Goal: Task Accomplishment & Management: Use online tool/utility

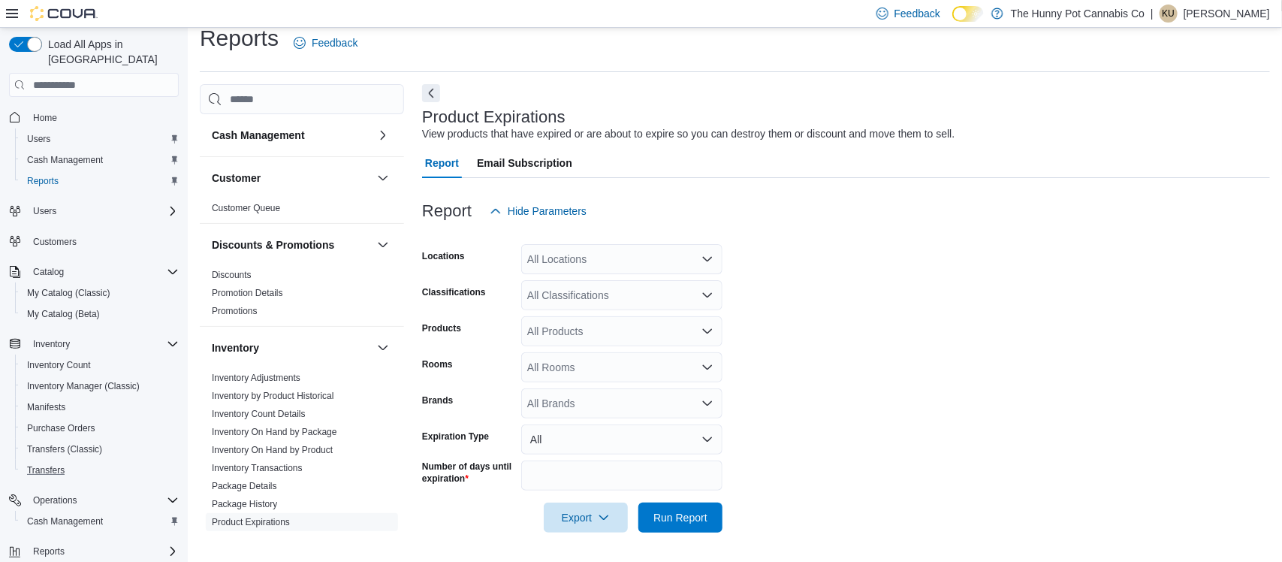
scroll to position [17, 0]
click at [254, 447] on link "Inventory On Hand by Product" at bounding box center [272, 450] width 121 height 11
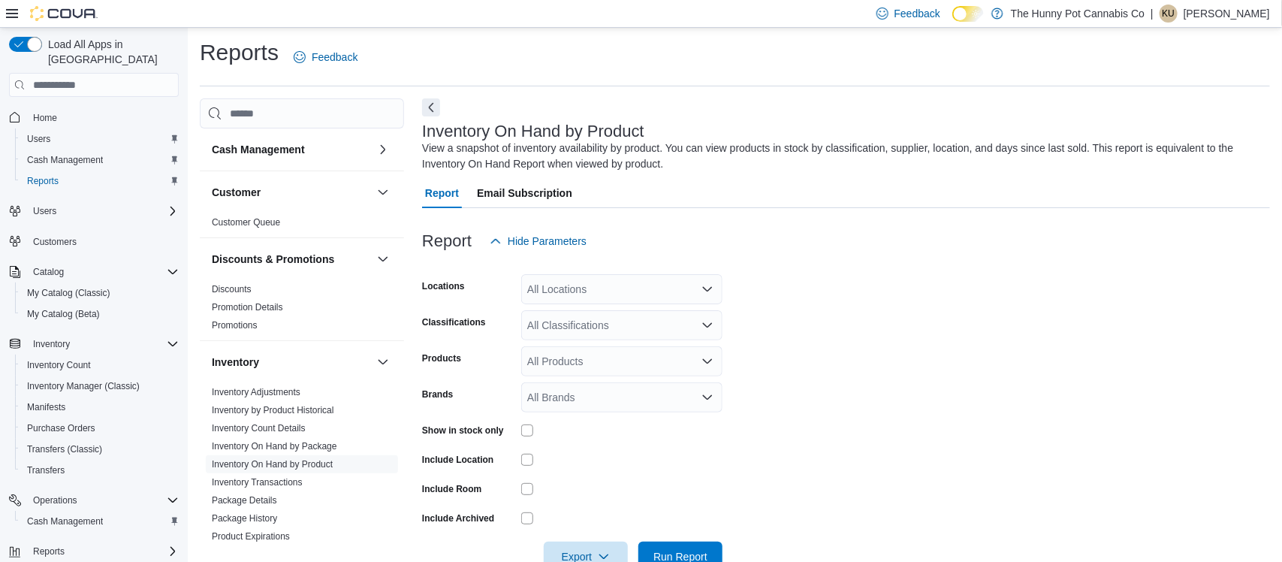
scroll to position [41, 0]
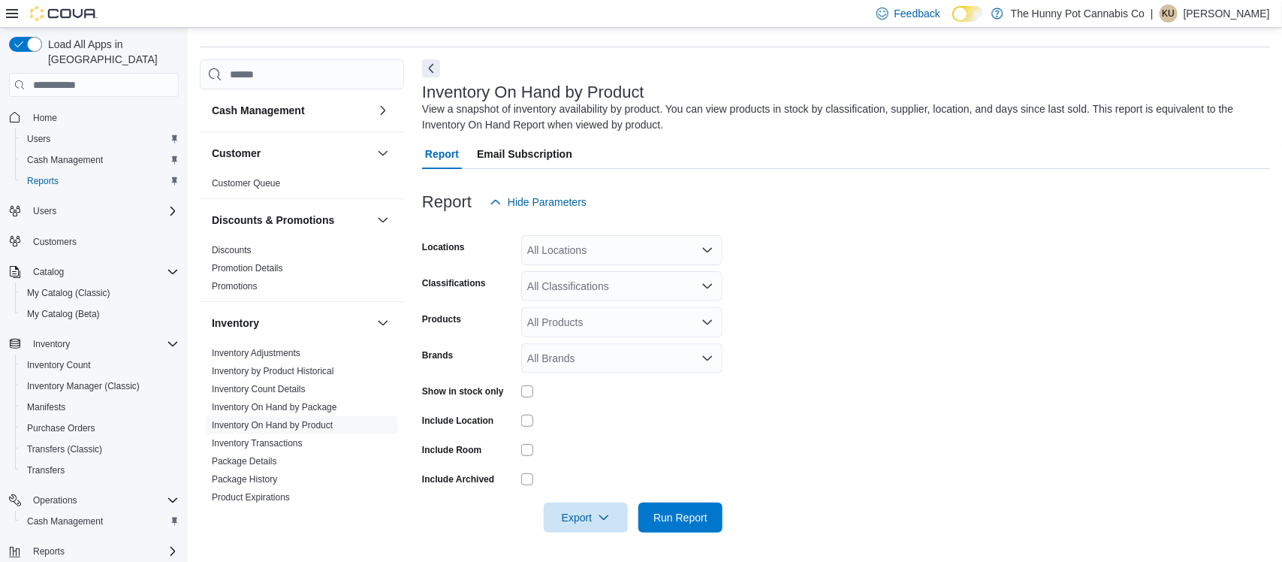
click at [653, 236] on div "All Locations" at bounding box center [621, 250] width 201 height 30
type input "****"
click at [609, 279] on span "[STREET_ADDRESS]" at bounding box center [613, 275] width 104 height 15
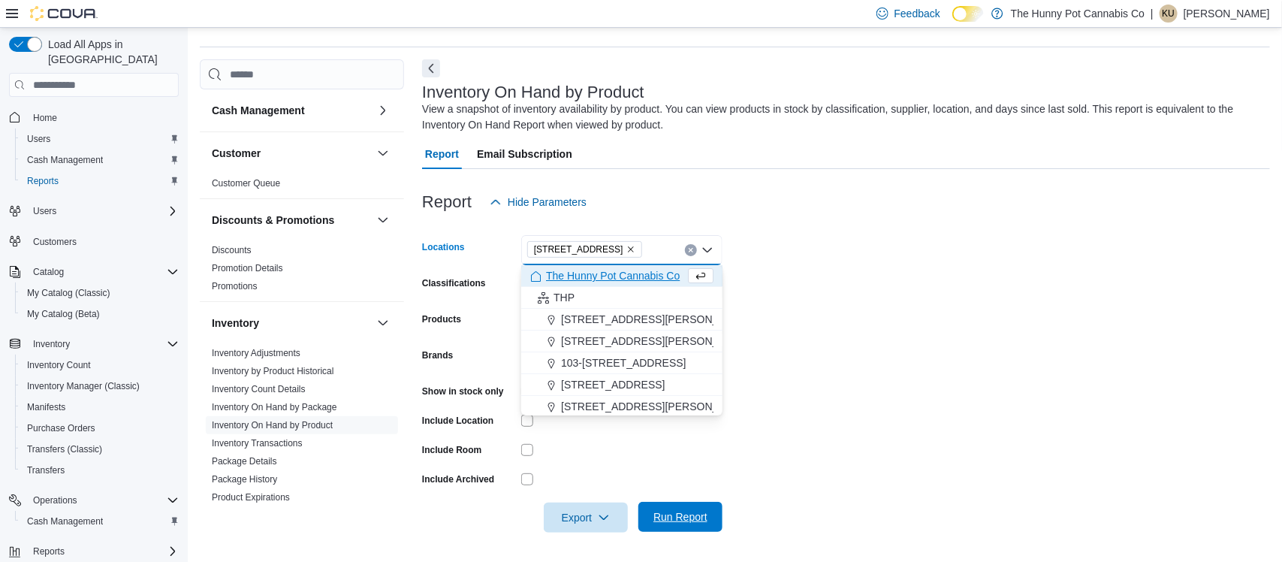
click at [693, 517] on span "Run Report" at bounding box center [680, 516] width 54 height 15
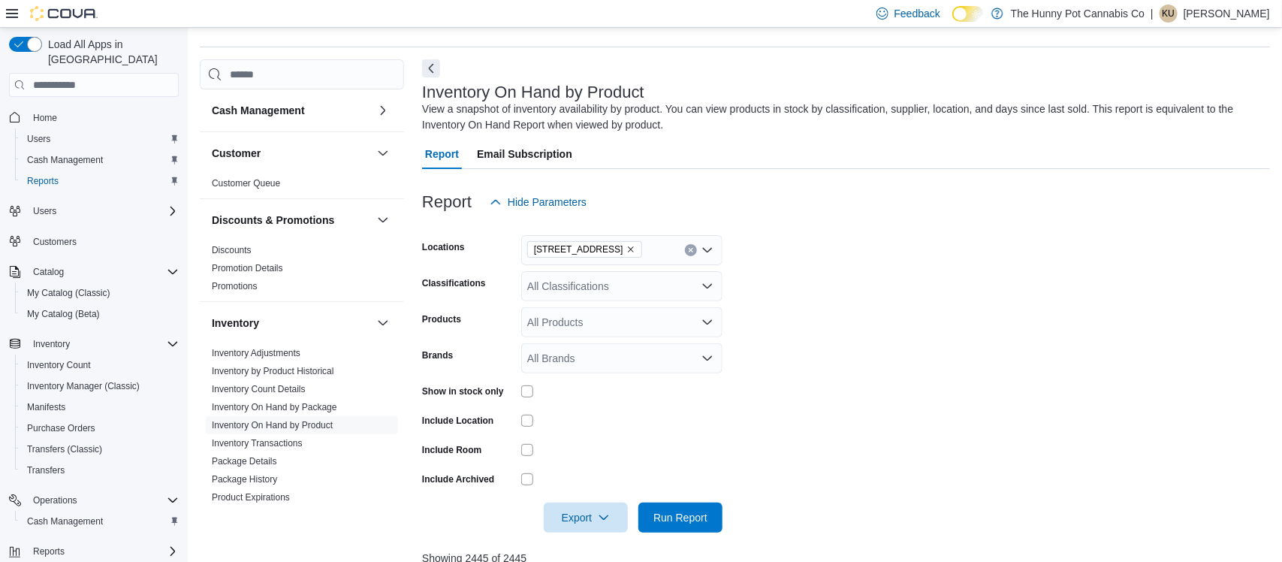
click at [847, 448] on form "Locations [STREET_ADDRESS] Classifications All Classifications Products All Pro…" at bounding box center [846, 374] width 848 height 315
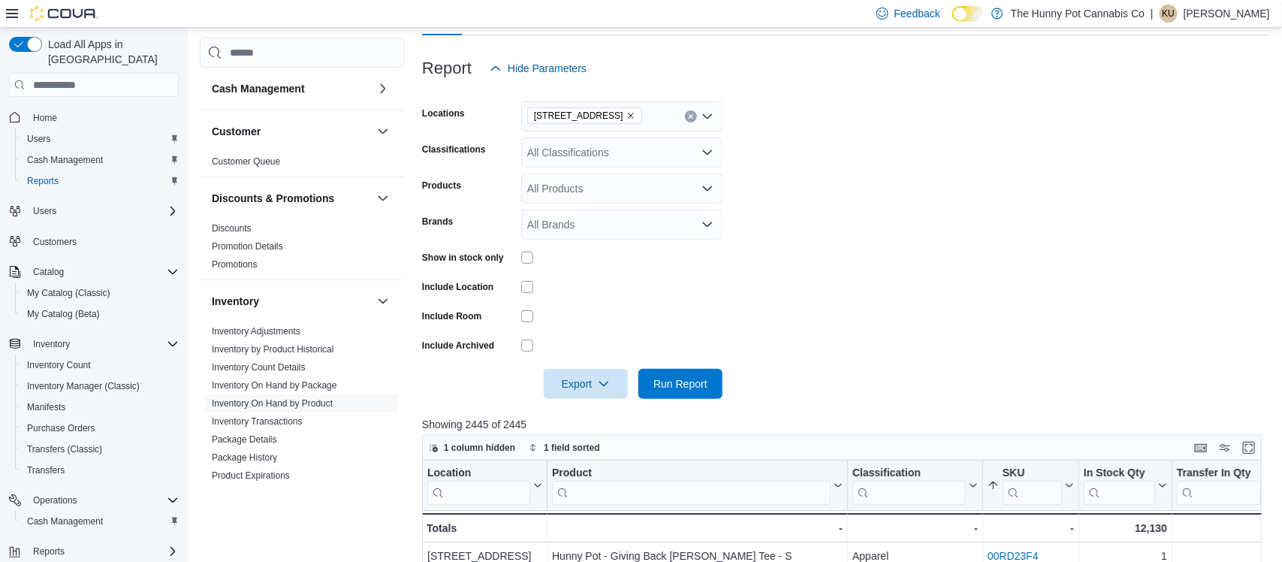
scroll to position [267, 0]
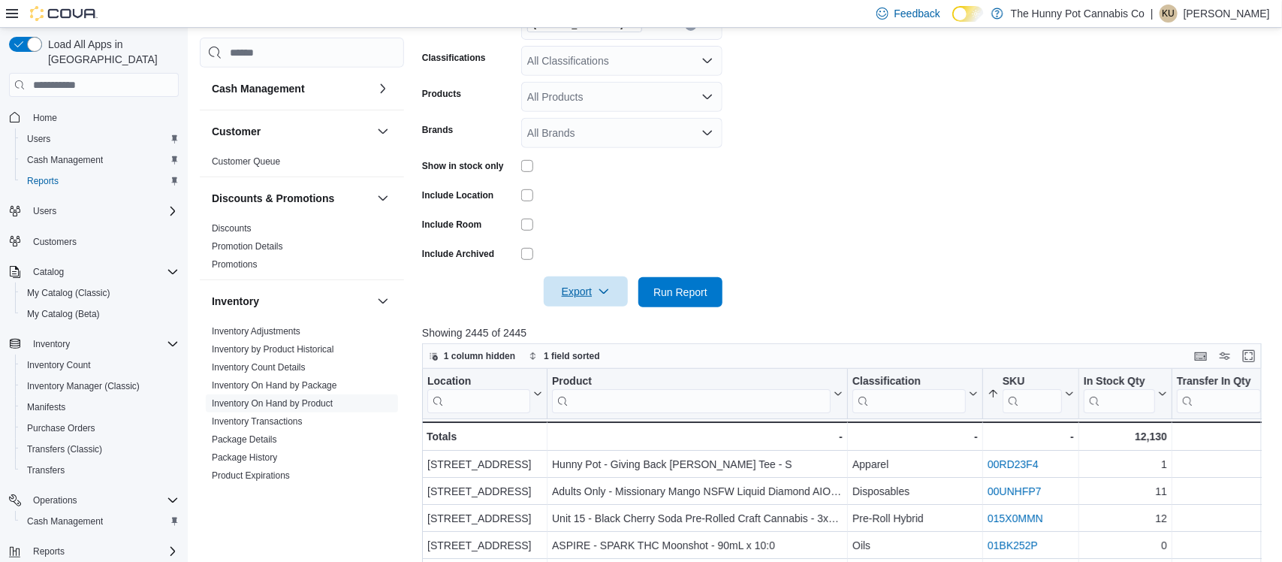
click at [611, 296] on span "Export" at bounding box center [586, 291] width 66 height 30
click at [867, 175] on form "Locations [STREET_ADDRESS] Classifications All Classifications Products All Pro…" at bounding box center [846, 149] width 848 height 315
click at [710, 289] on span "Run Report" at bounding box center [680, 291] width 66 height 30
click at [592, 298] on span "Export" at bounding box center [586, 291] width 66 height 30
click at [590, 331] on button "Export to Excel" at bounding box center [589, 322] width 86 height 30
